Goal: Task Accomplishment & Management: Use online tool/utility

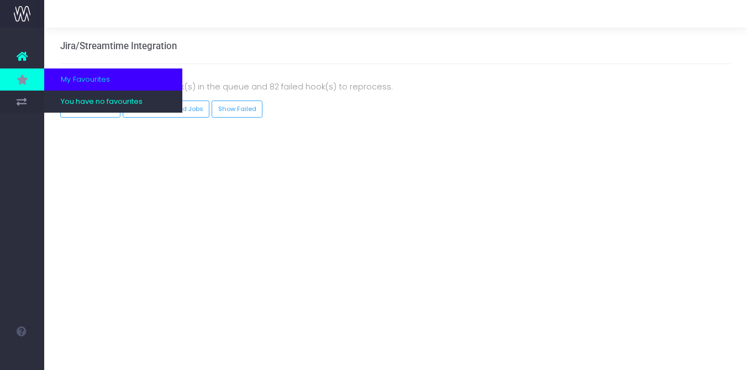
click at [22, 82] on icon at bounding box center [22, 79] width 11 height 12
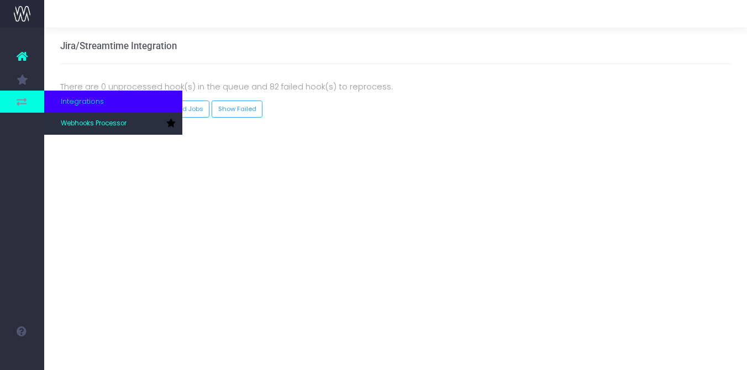
click at [19, 97] on icon at bounding box center [22, 102] width 11 height 12
click at [27, 99] on icon at bounding box center [22, 102] width 11 height 12
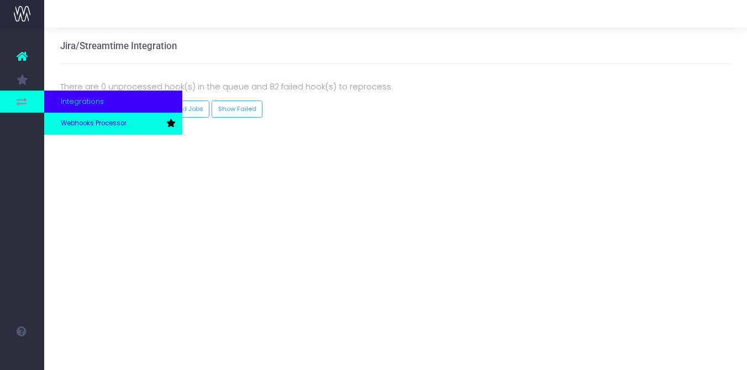
click at [70, 125] on span "Webhooks Processor" at bounding box center [94, 124] width 66 height 10
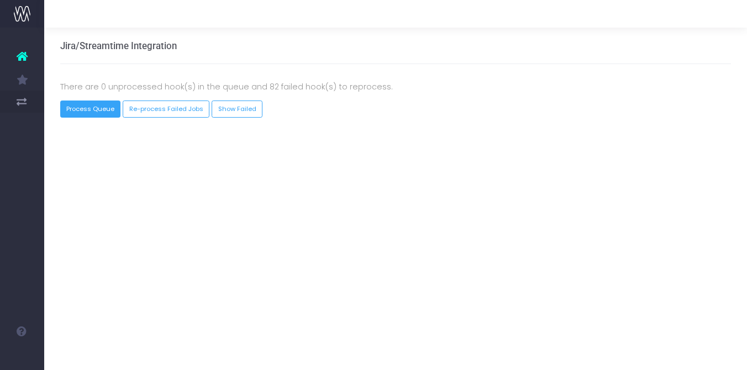
click at [78, 114] on button "Process Queue" at bounding box center [90, 109] width 61 height 17
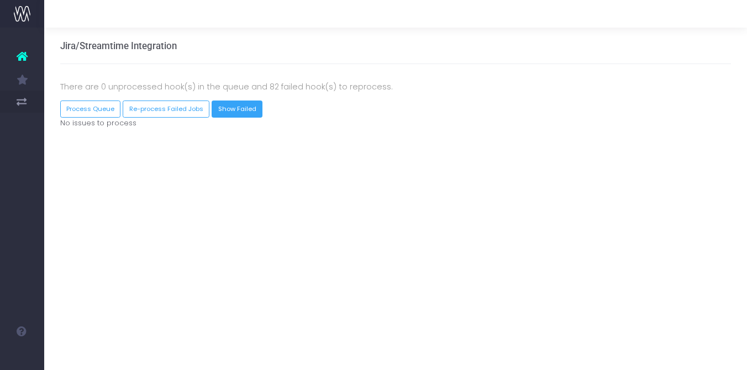
click at [220, 113] on link "Show Failed" at bounding box center [237, 109] width 51 height 17
